Goal: Task Accomplishment & Management: Use online tool/utility

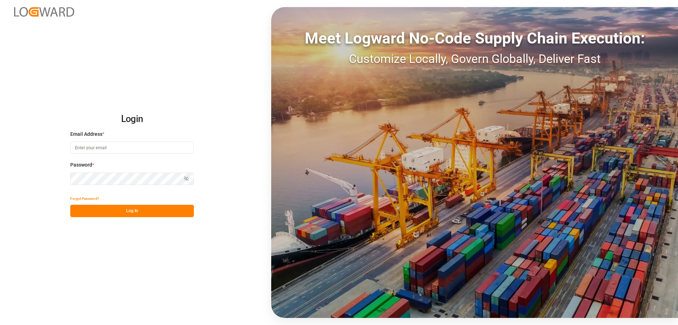
type input "[EMAIL_ADDRESS][DOMAIN_NAME]"
click at [124, 211] on button "Log In" at bounding box center [132, 211] width 124 height 12
type input "[EMAIL_ADDRESS][DOMAIN_NAME]"
click at [125, 212] on button "Log In" at bounding box center [132, 211] width 124 height 12
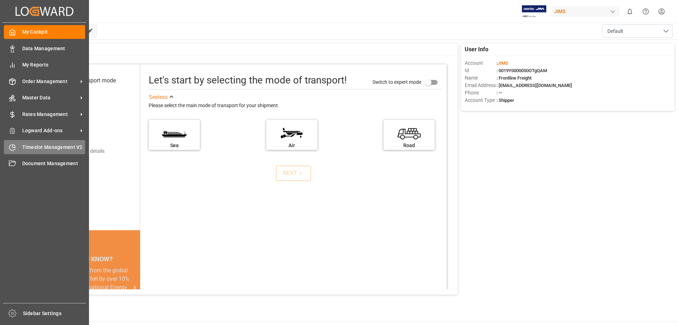
click at [54, 148] on span "Timeslot Management V2" at bounding box center [53, 146] width 63 height 7
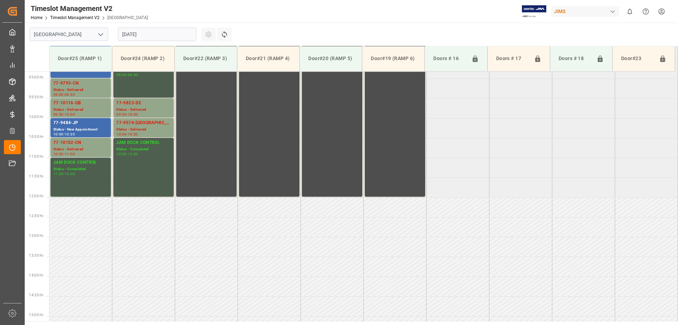
scroll to position [352, 0]
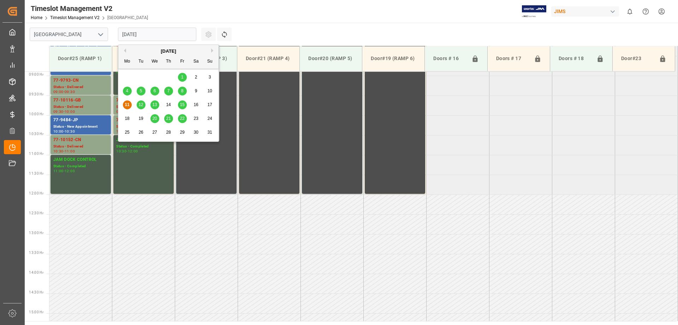
click at [169, 35] on input "[DATE]" at bounding box center [157, 34] width 78 height 13
click at [155, 104] on span "13" at bounding box center [154, 104] width 5 height 5
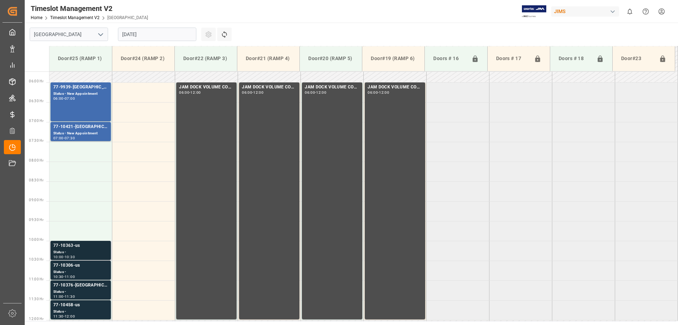
scroll to position [211, 0]
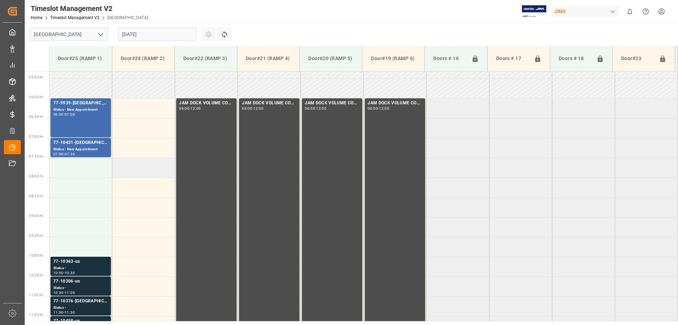
click at [139, 170] on td at bounding box center [143, 168] width 63 height 20
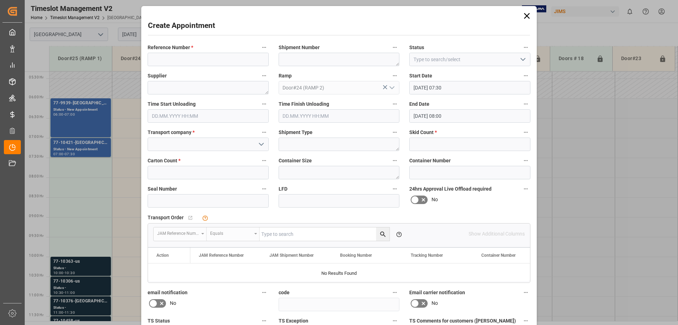
type input "[DATE] 07:30"
type input "[DATE] 08:00"
click at [166, 60] on input at bounding box center [208, 59] width 121 height 13
type input "77-10249-US"
click at [157, 146] on input at bounding box center [208, 143] width 121 height 13
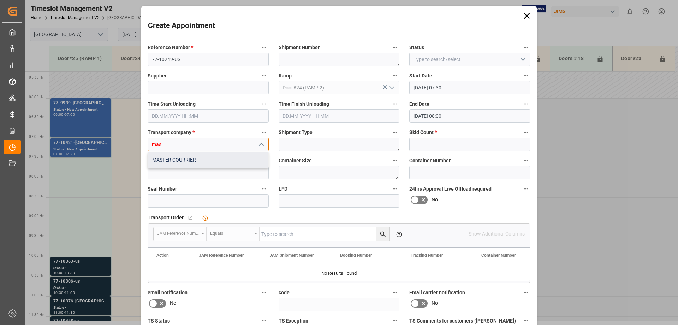
click at [168, 160] on div "MASTER COURRIER" at bounding box center [208, 160] width 120 height 16
type input "MASTER COURRIER"
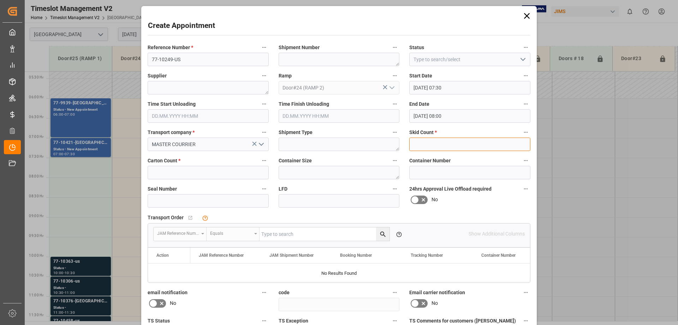
click at [418, 146] on input "text" at bounding box center [470, 143] width 121 height 13
type input "14"
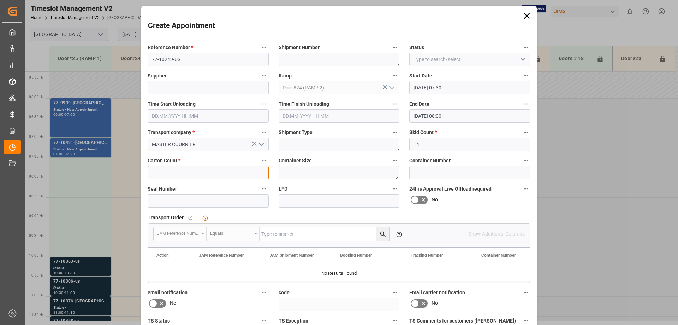
click at [170, 173] on input "text" at bounding box center [208, 172] width 121 height 13
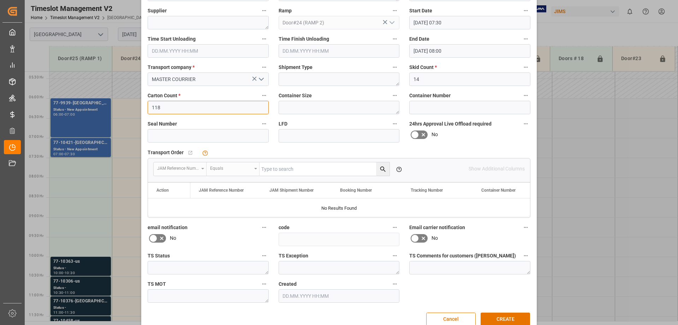
scroll to position [79, 0]
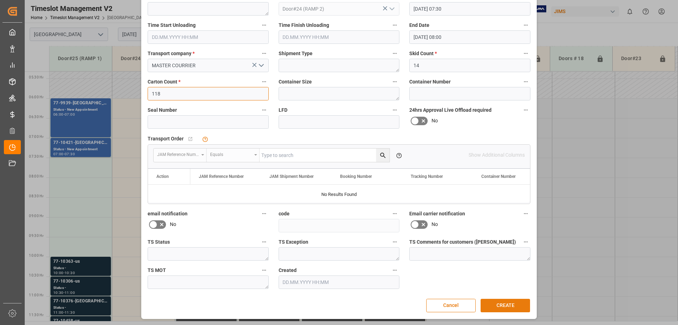
type input "118"
click at [503, 304] on button "CREATE" at bounding box center [505, 305] width 49 height 13
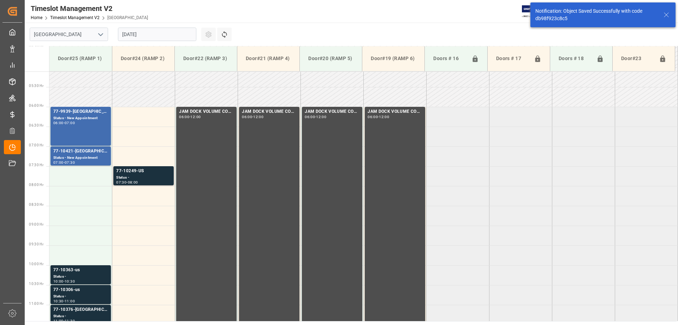
scroll to position [233, 0]
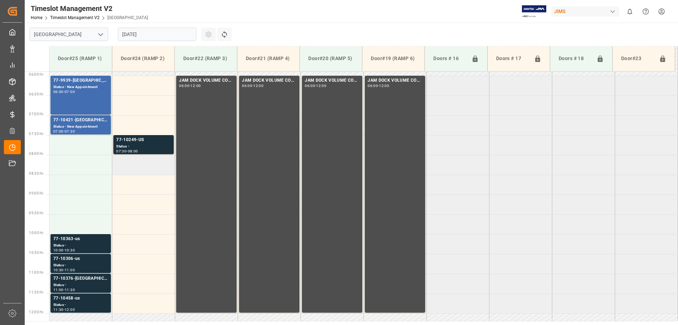
click at [120, 163] on td at bounding box center [143, 165] width 63 height 20
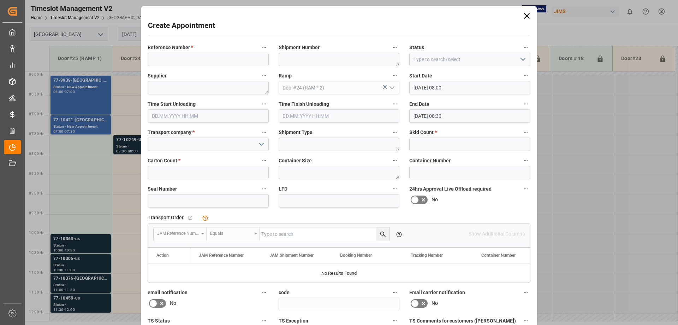
type input "[DATE] 08:00"
type input "[DATE] 08:30"
click at [170, 60] on input at bounding box center [208, 59] width 121 height 13
type input "77-10252-[GEOGRAPHIC_DATA]"
click at [163, 143] on input at bounding box center [208, 143] width 121 height 13
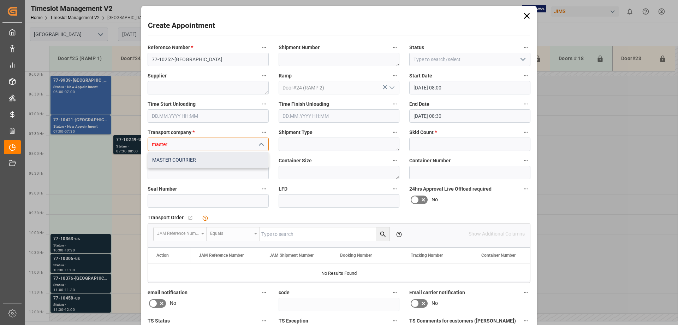
click at [180, 157] on div "MASTER COURRIER" at bounding box center [208, 160] width 120 height 16
type input "MASTER COURRIER"
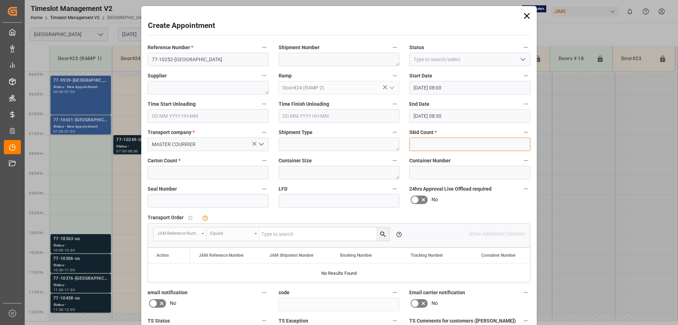
click at [419, 146] on input "text" at bounding box center [470, 143] width 121 height 13
type input "12"
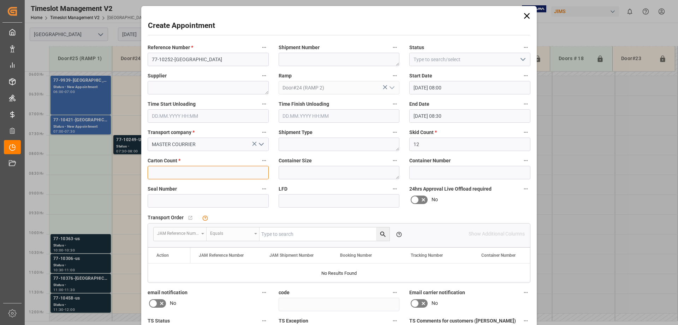
click at [180, 175] on input "text" at bounding box center [208, 172] width 121 height 13
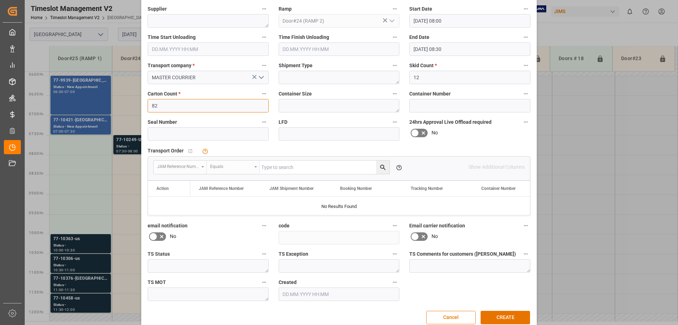
scroll to position [79, 0]
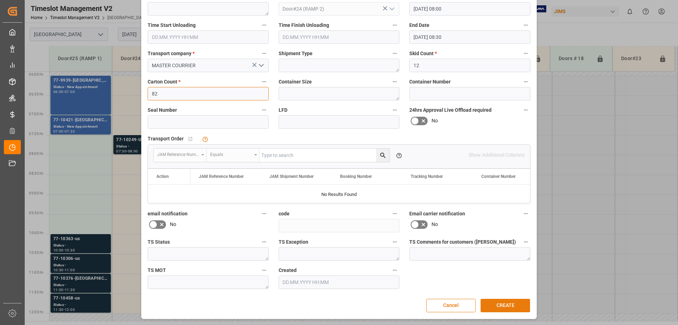
type input "82"
click at [511, 304] on button "CREATE" at bounding box center [505, 305] width 49 height 13
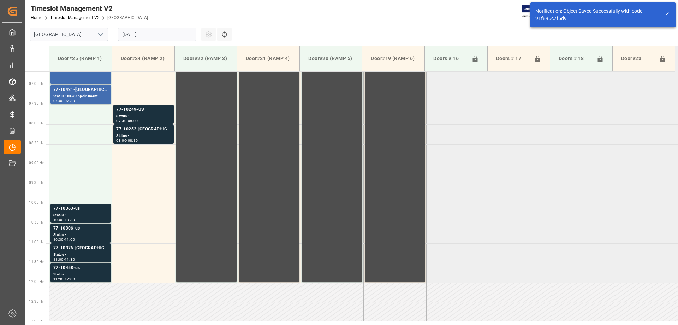
scroll to position [273, 0]
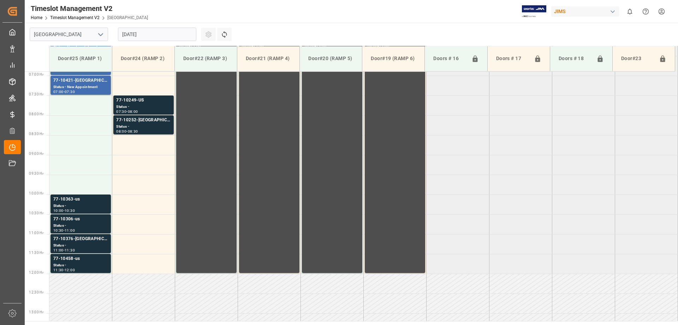
click at [160, 36] on input "[DATE]" at bounding box center [157, 34] width 78 height 13
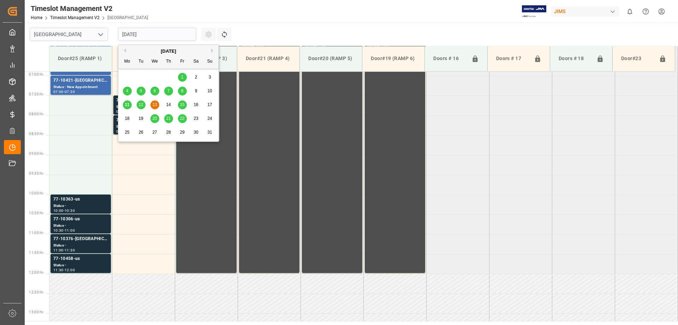
click at [168, 104] on span "14" at bounding box center [168, 104] width 5 height 5
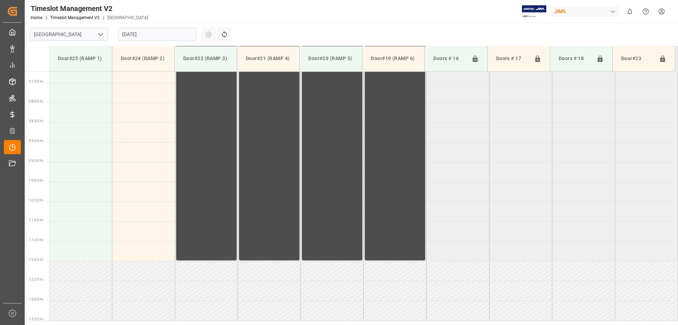
scroll to position [180, 0]
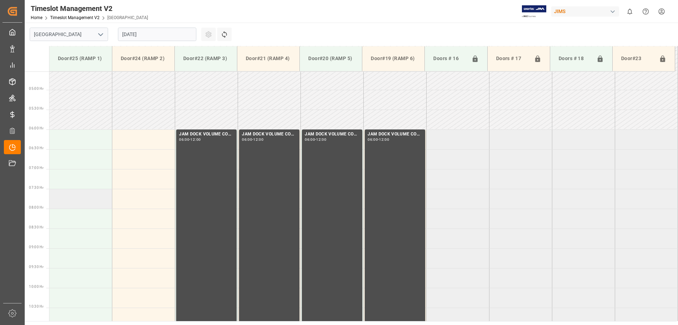
click at [65, 200] on td at bounding box center [80, 199] width 63 height 20
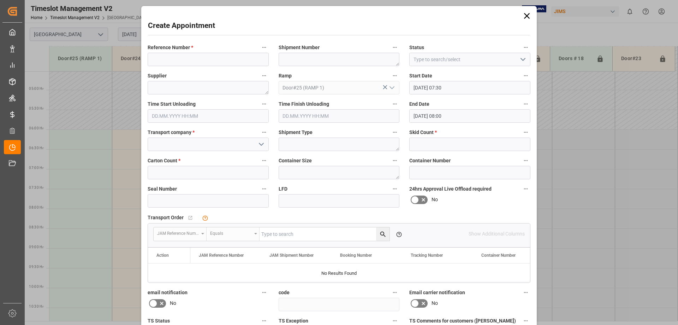
type input "[DATE] 07:30"
type input "[DATE] 08:00"
click at [162, 53] on input at bounding box center [208, 59] width 121 height 13
type input "77-10251-US"
click at [183, 146] on input at bounding box center [208, 143] width 121 height 13
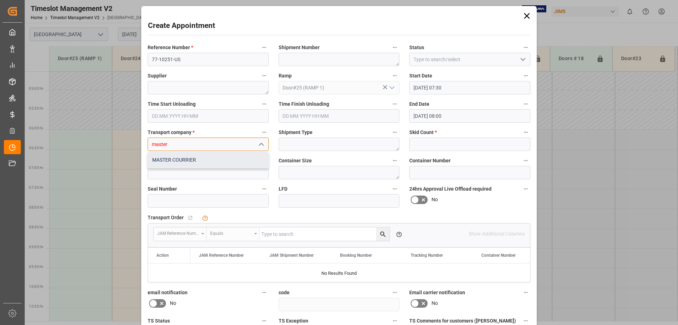
click at [183, 158] on div "MASTER COURRIER" at bounding box center [208, 160] width 120 height 16
type input "MASTER COURRIER"
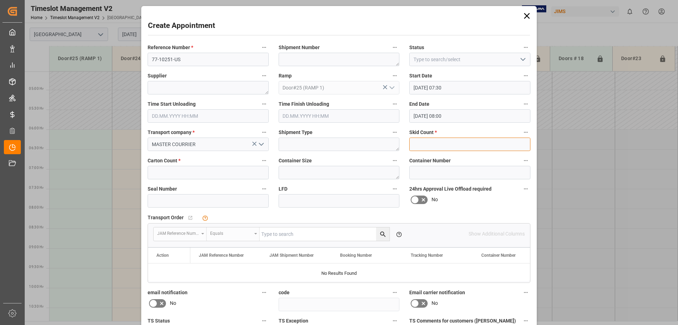
click at [416, 140] on input "text" at bounding box center [470, 143] width 121 height 13
type input "16"
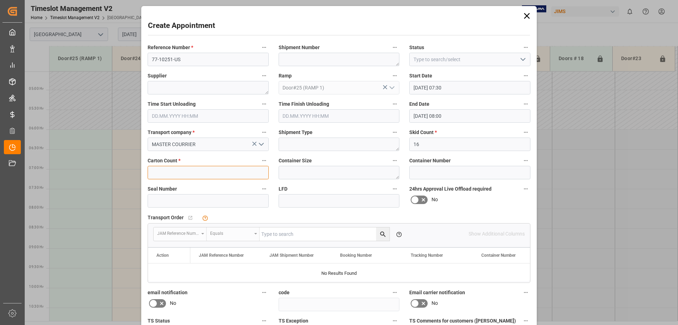
click at [193, 171] on input "text" at bounding box center [208, 172] width 121 height 13
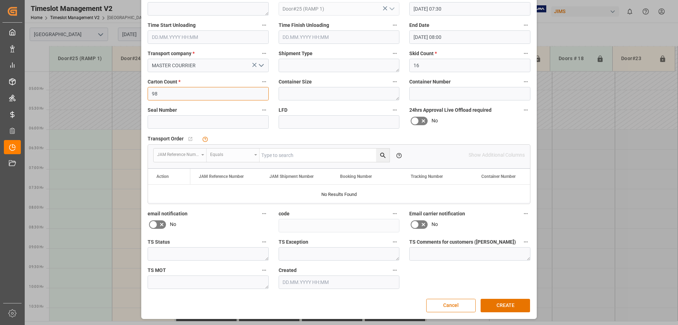
scroll to position [79, 0]
type input "98"
click at [512, 304] on button "CREATE" at bounding box center [505, 305] width 49 height 13
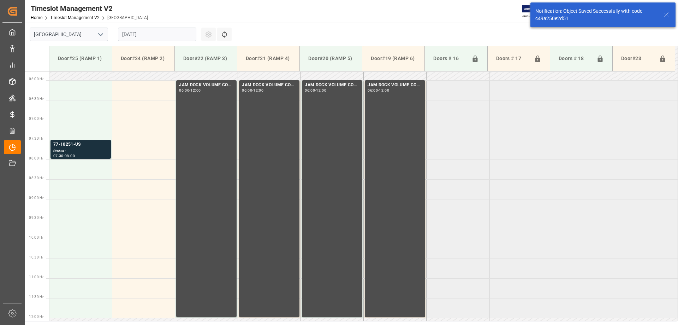
scroll to position [233, 0]
